Goal: Task Accomplishment & Management: Use online tool/utility

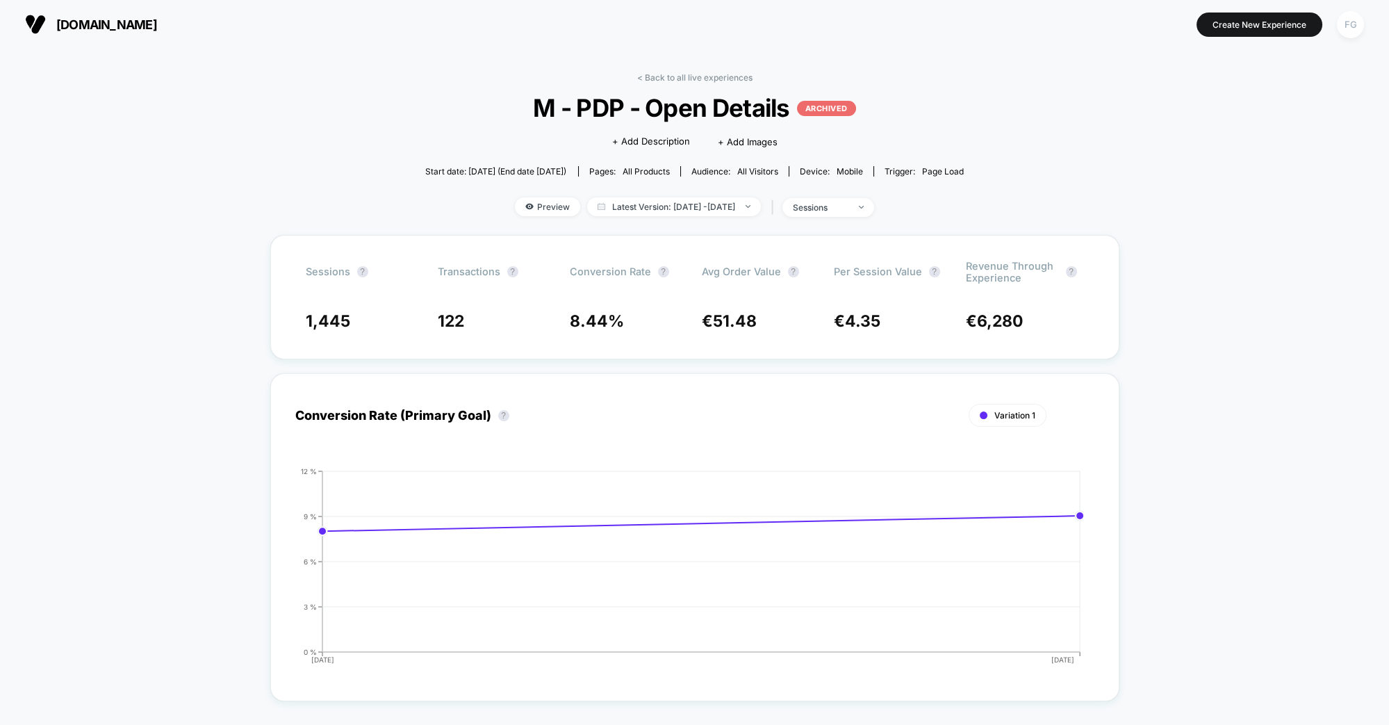
click at [1339, 27] on div "FG" at bounding box center [1350, 24] width 27 height 27
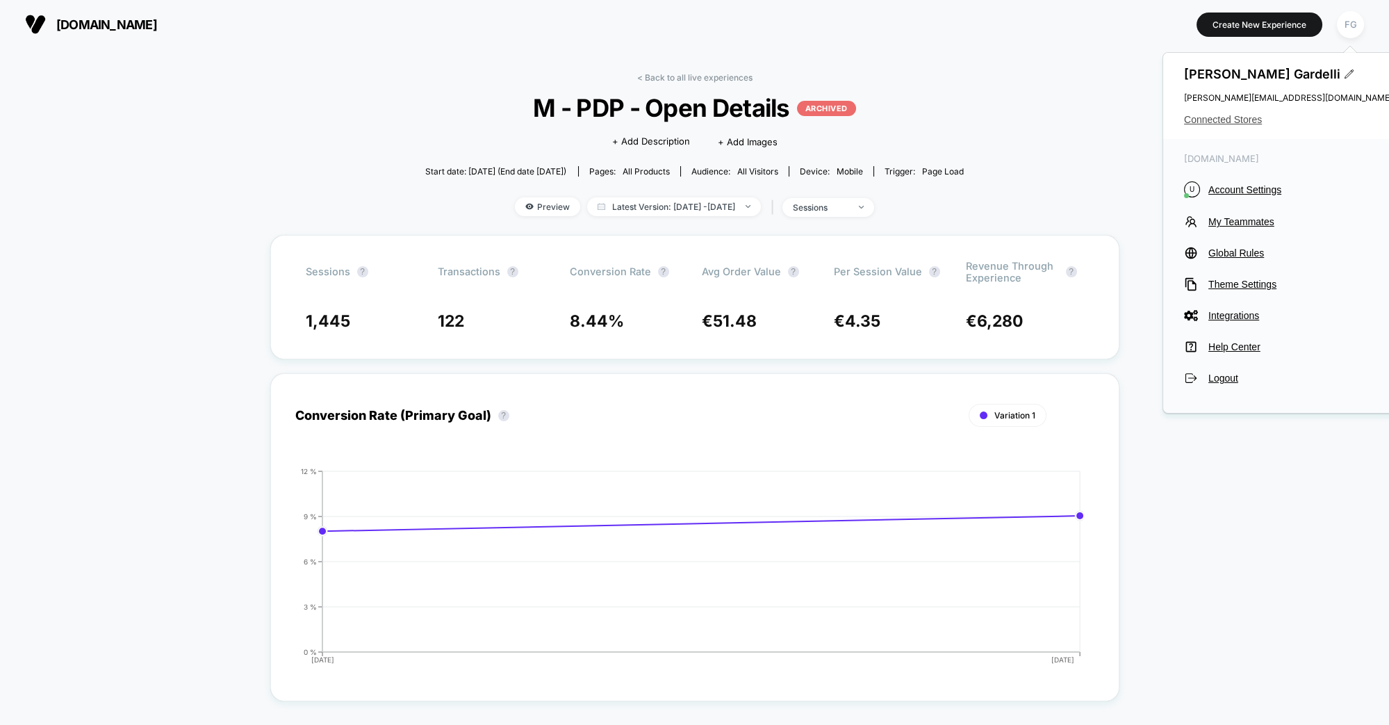
click at [1226, 119] on span "Connected Stores" at bounding box center [1288, 119] width 209 height 11
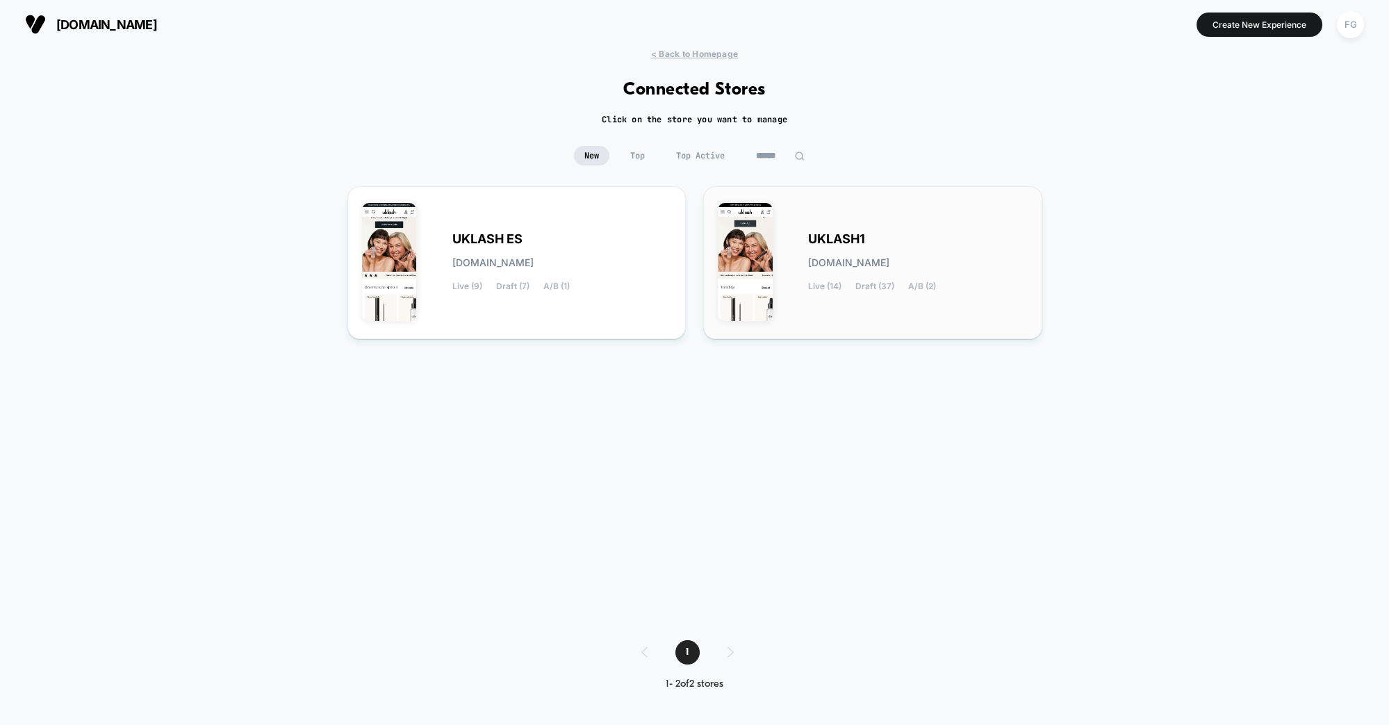
click at [797, 238] on div "UKLASH1 [DOMAIN_NAME] Live (14) Draft (37) A/B (2)" at bounding box center [873, 263] width 310 height 124
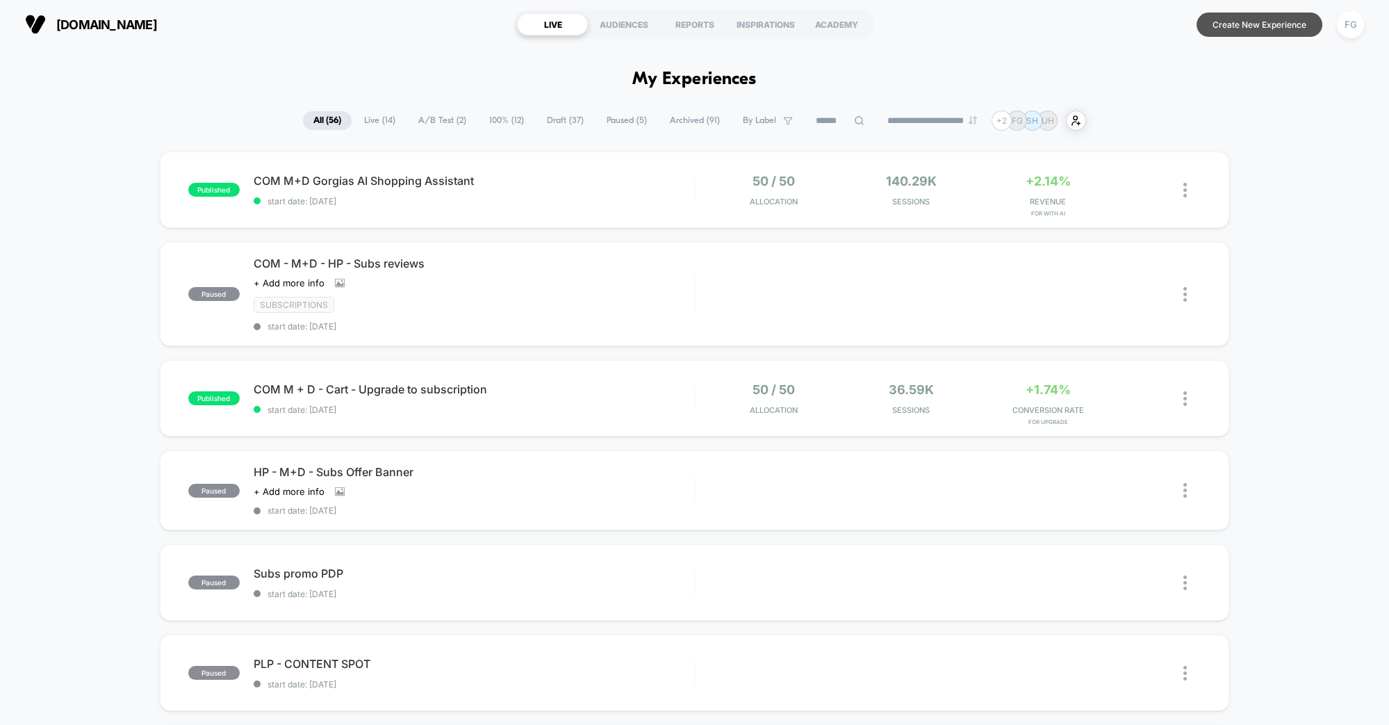
click at [1261, 22] on button "Create New Experience" at bounding box center [1260, 25] width 126 height 24
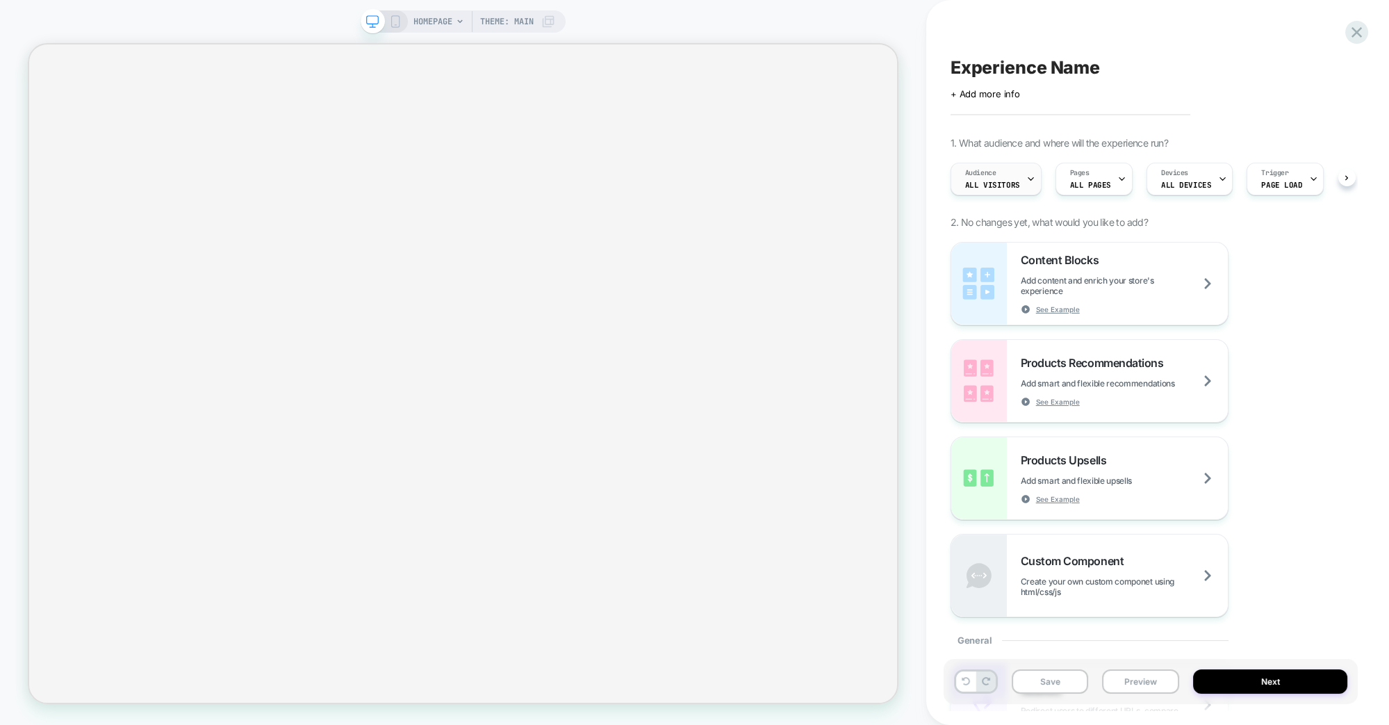
scroll to position [0, 1]
click at [1012, 180] on span "All Visitors" at bounding box center [992, 185] width 55 height 10
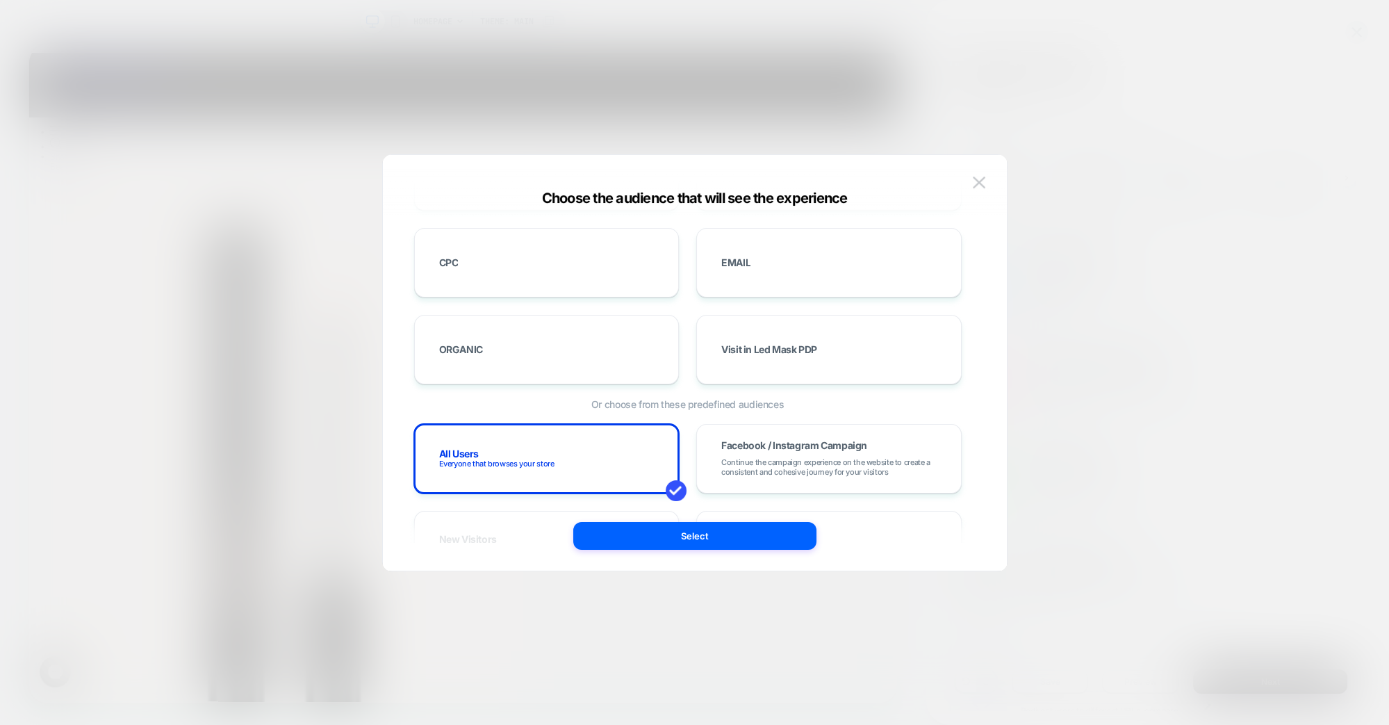
scroll to position [0, 0]
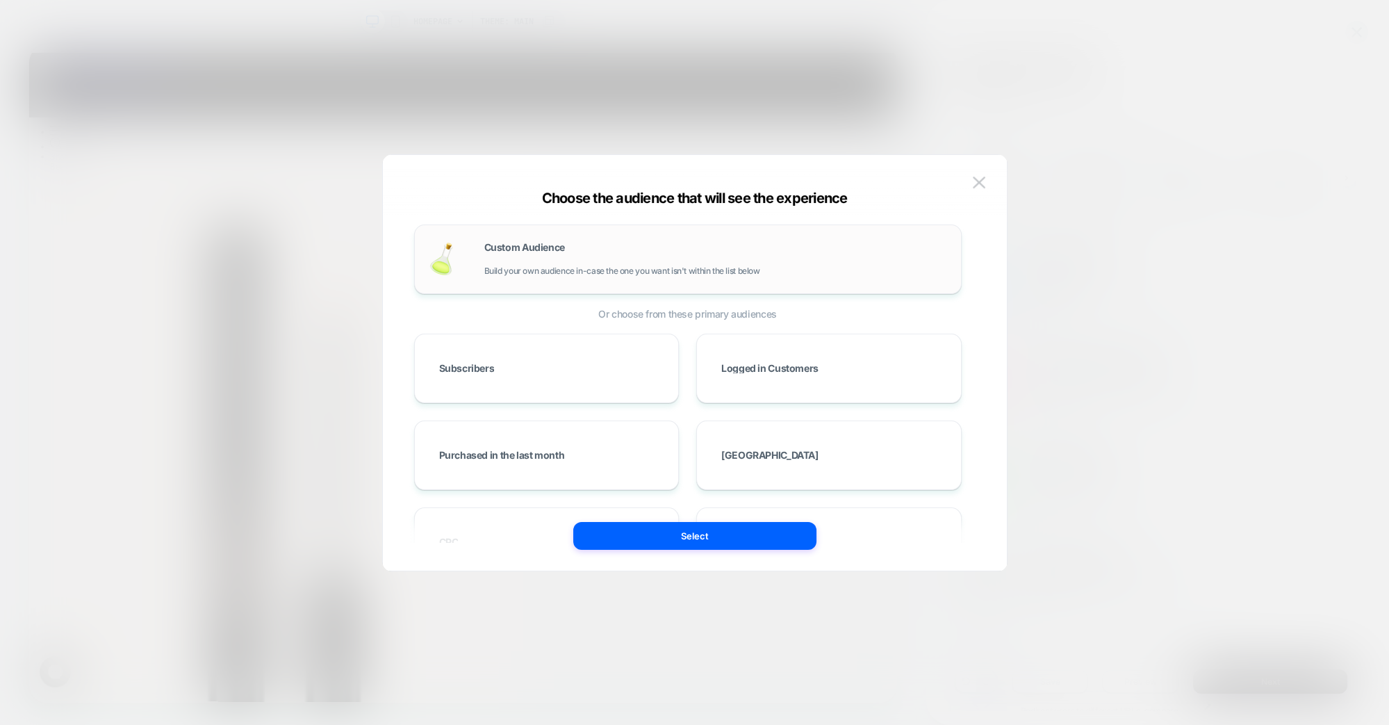
click at [696, 237] on div "Custom Audience Build your own audience in-case the one you want isn't within t…" at bounding box center [688, 260] width 548 height 70
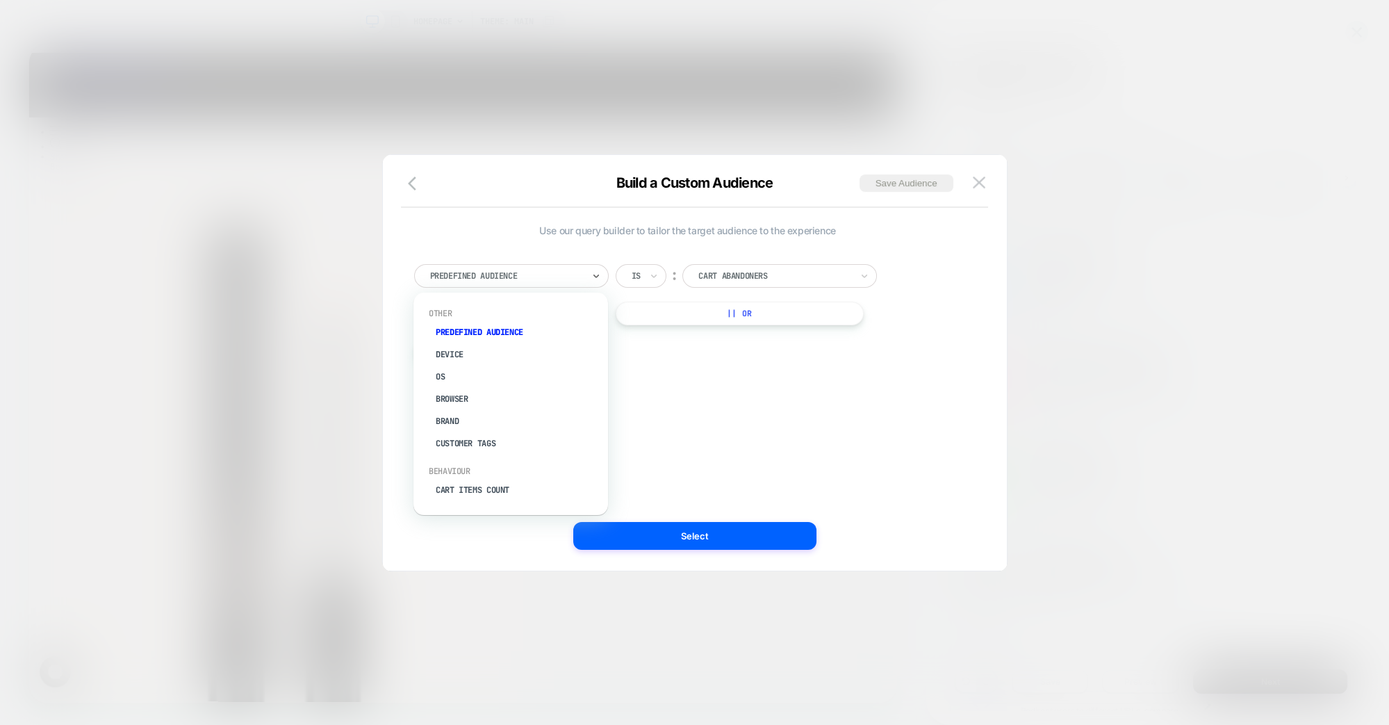
click at [569, 265] on div "Predefined Audience" at bounding box center [511, 276] width 195 height 24
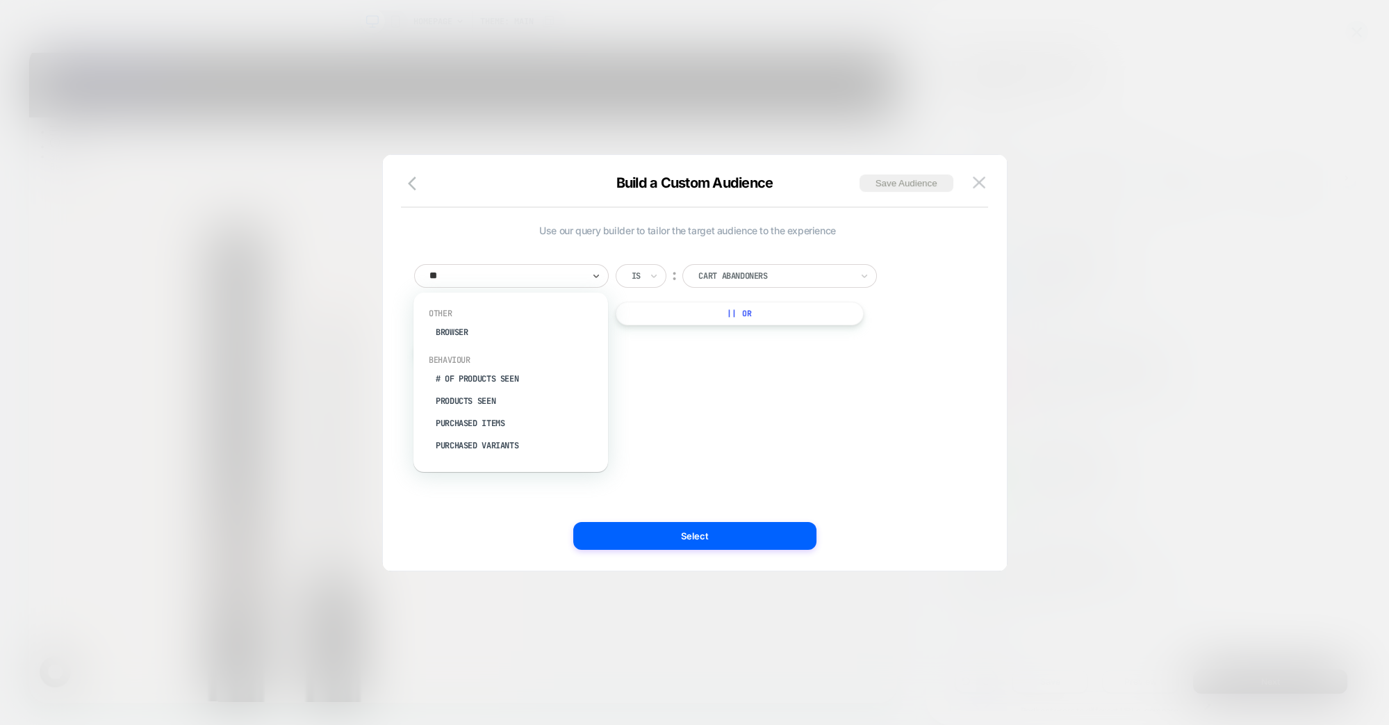
type input "*"
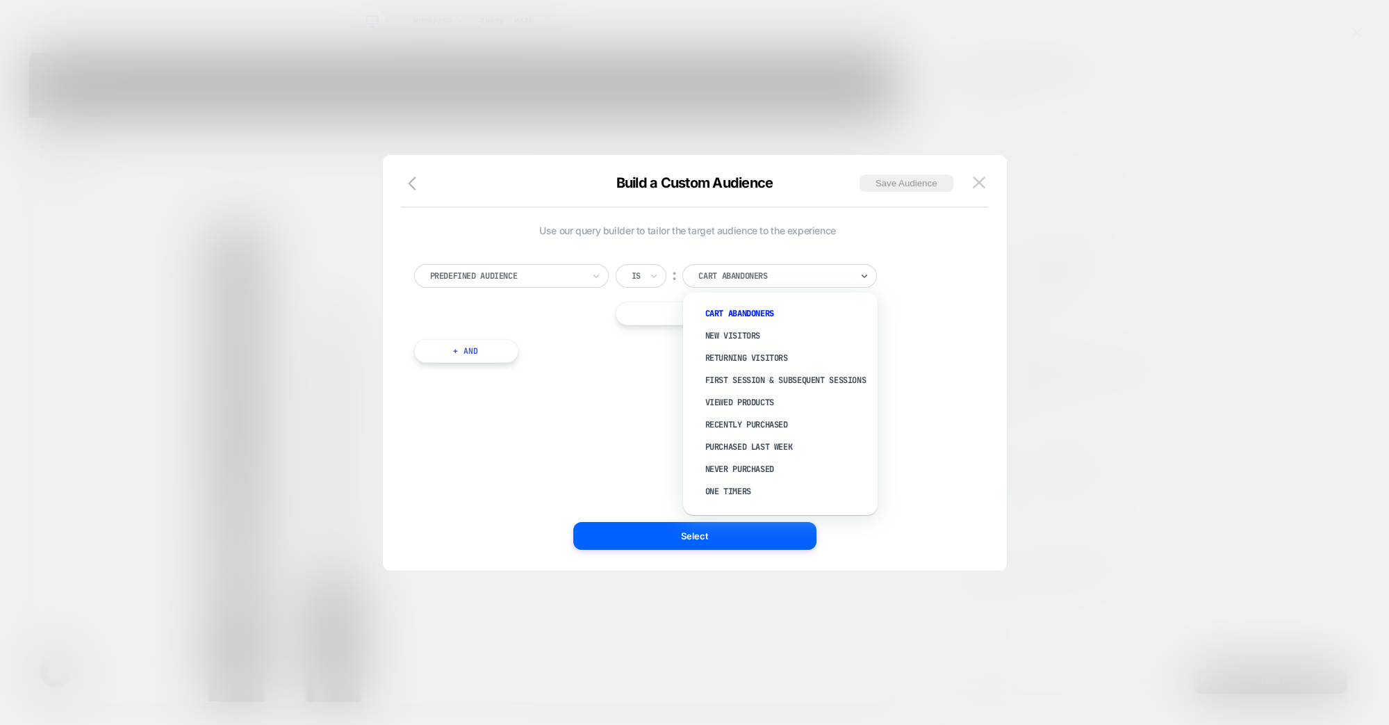
click at [794, 270] on div at bounding box center [775, 276] width 153 height 13
click at [977, 186] on img at bounding box center [979, 183] width 13 height 12
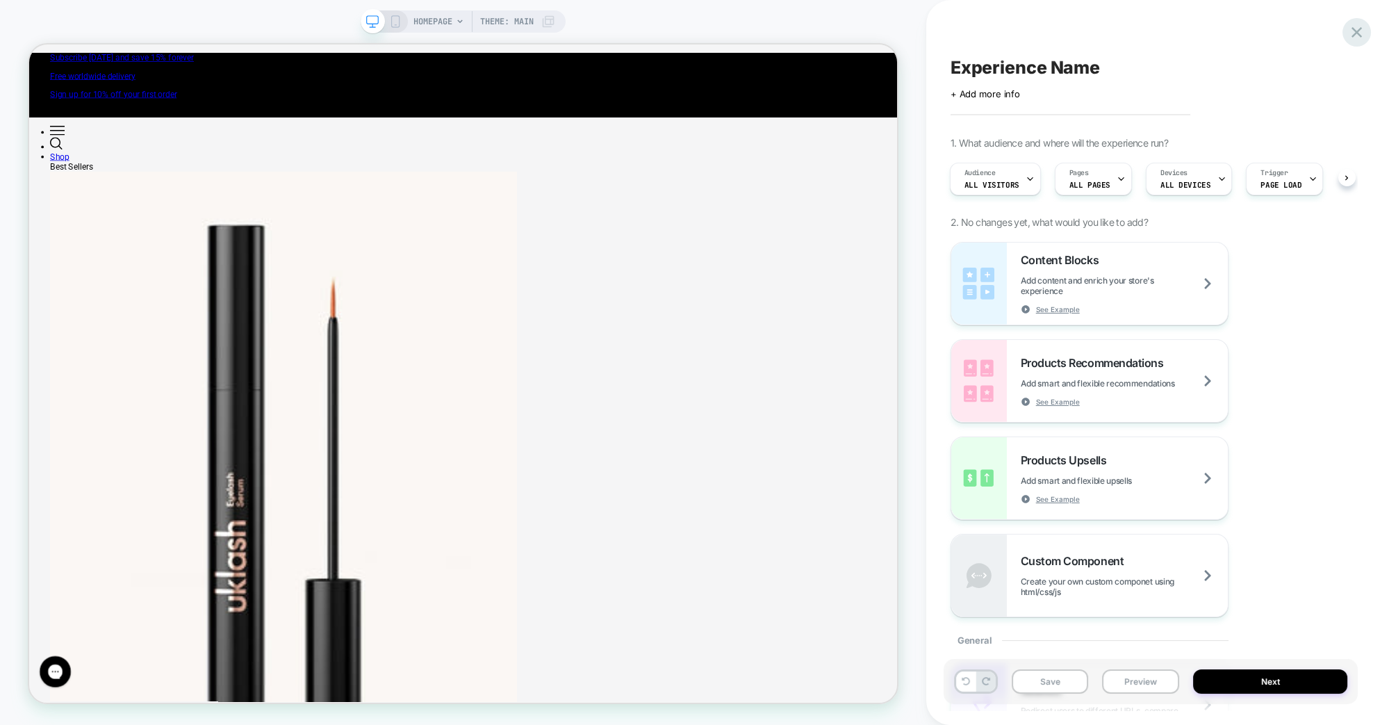
click at [1357, 26] on icon at bounding box center [1357, 32] width 19 height 19
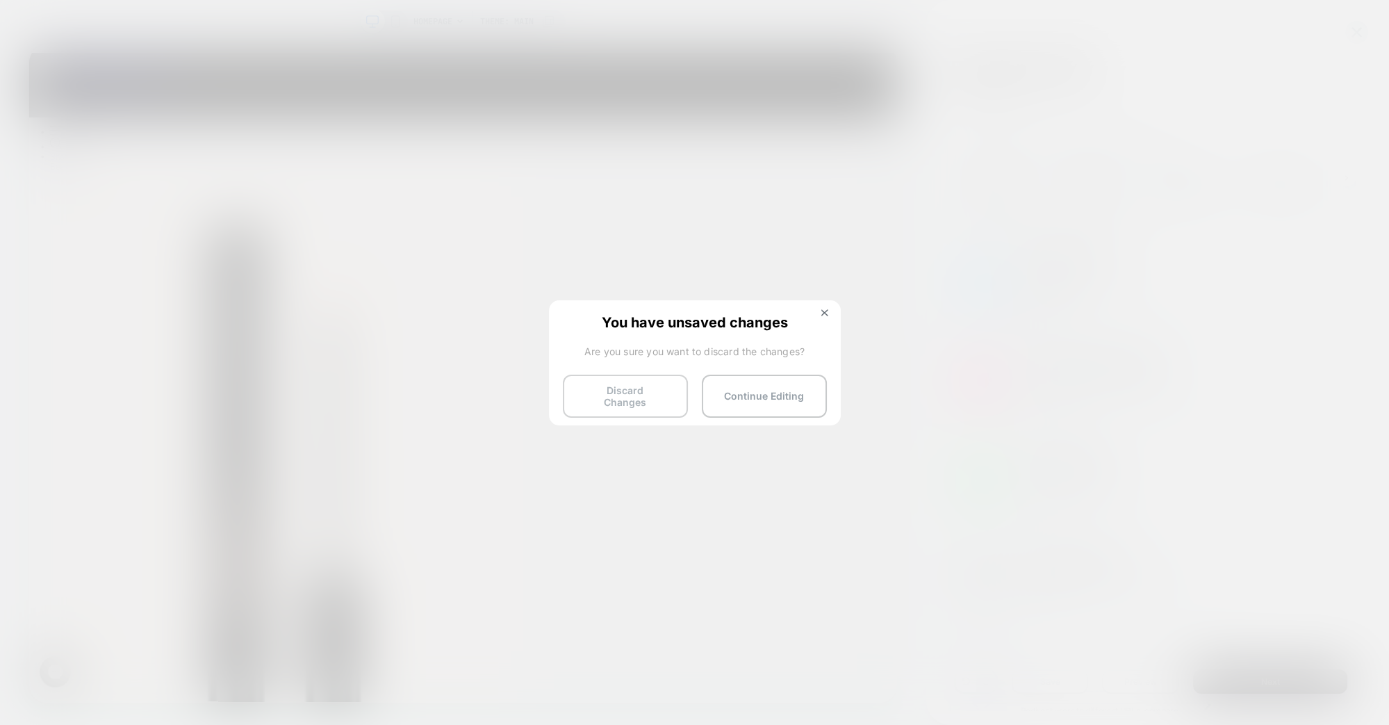
click at [646, 384] on button "Discard Changes" at bounding box center [625, 396] width 125 height 43
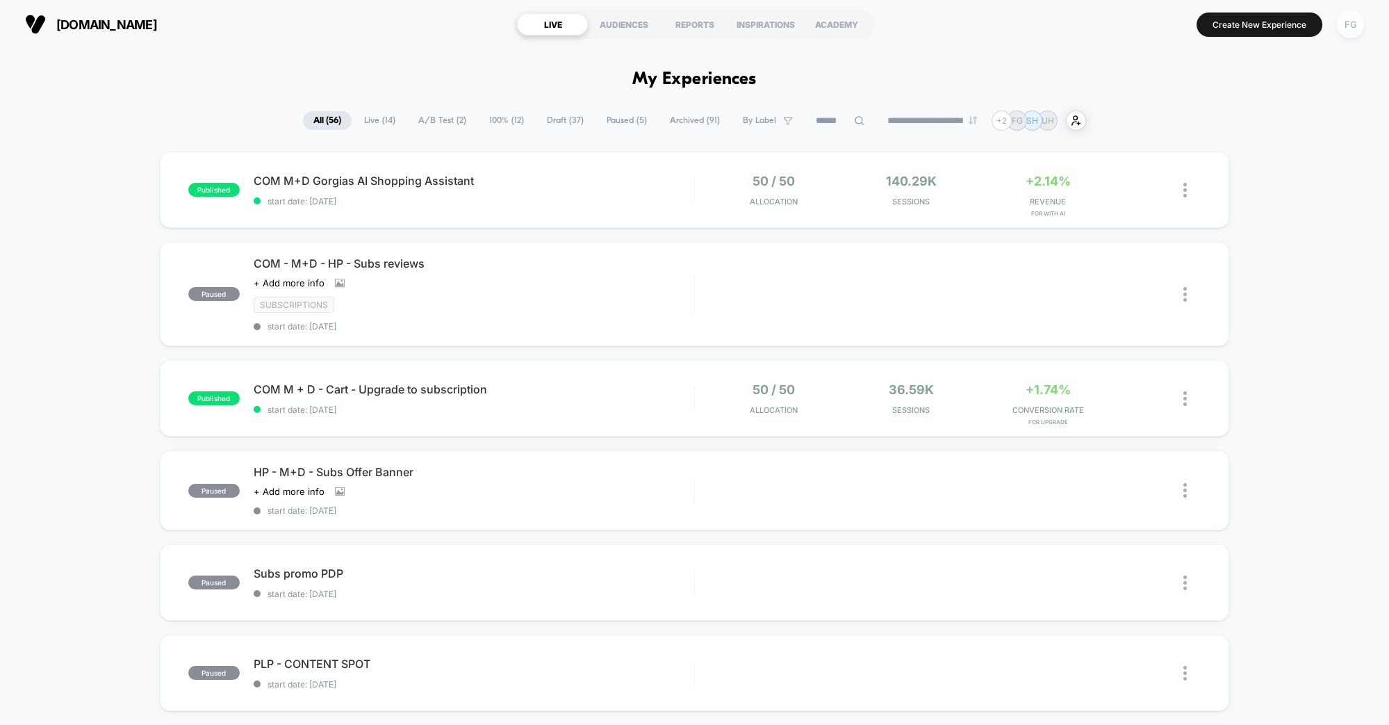
click at [1348, 26] on div "FG" at bounding box center [1350, 24] width 27 height 27
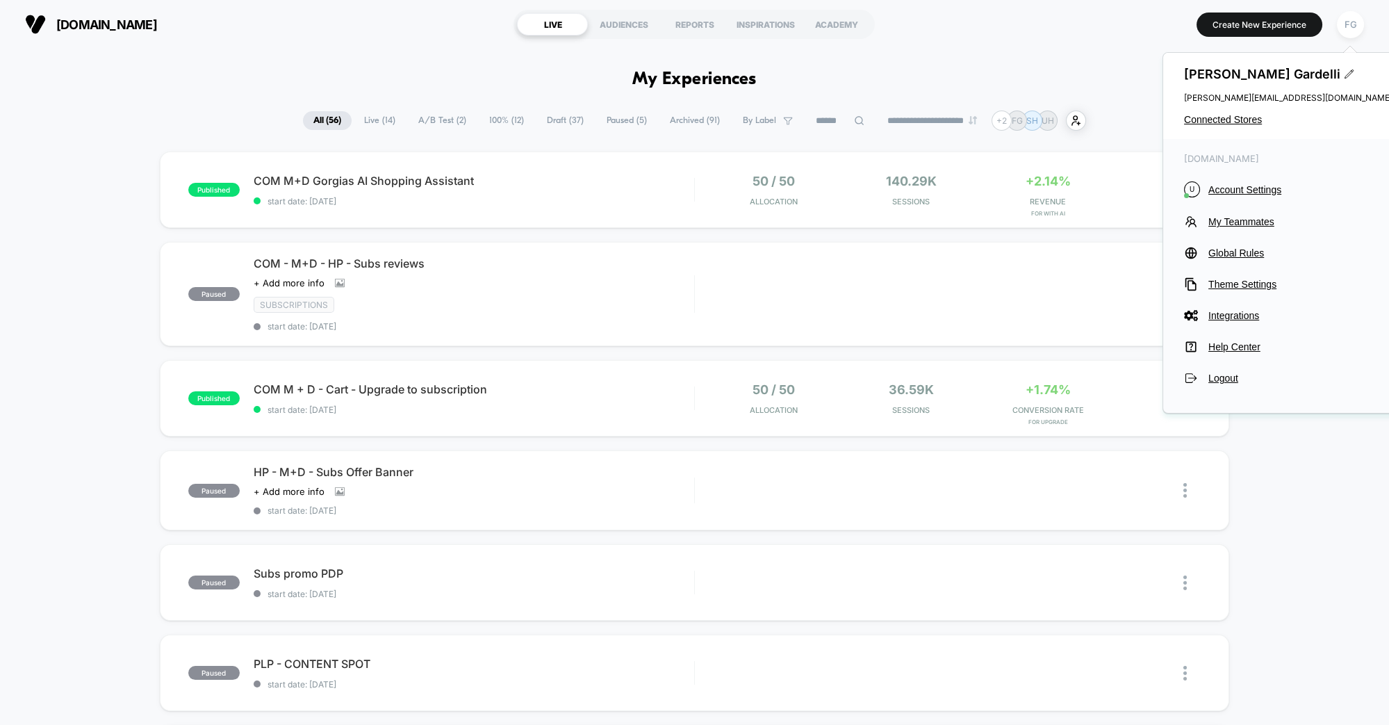
click at [1246, 179] on div "[DOMAIN_NAME] U Account Settings My Teammates Global Rules Theme Settings Integ…" at bounding box center [1289, 269] width 250 height 260
click at [1246, 182] on button "U Account Settings" at bounding box center [1288, 189] width 209 height 16
